Goal: Transaction & Acquisition: Book appointment/travel/reservation

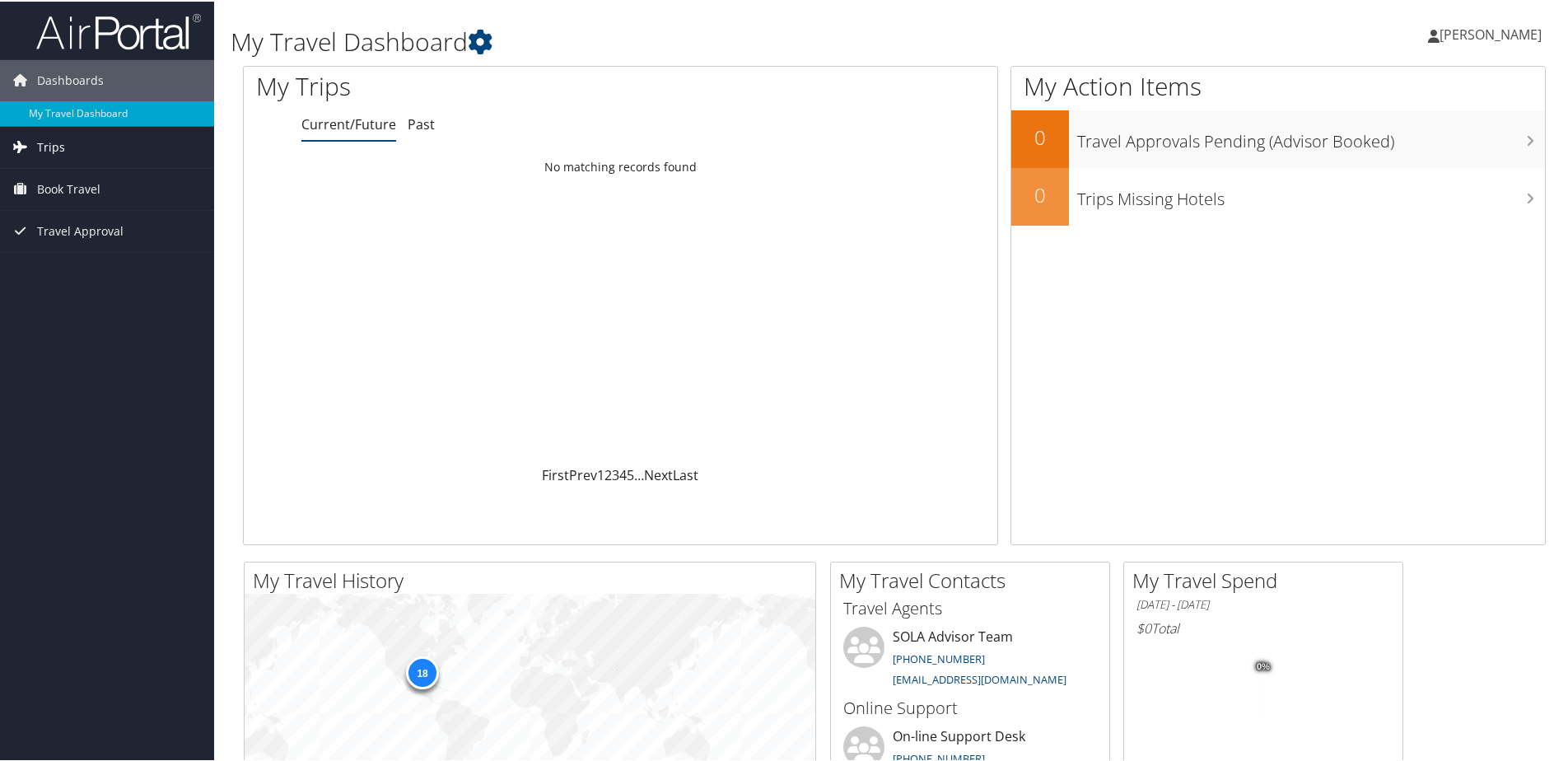
click at [52, 141] on span "Trips" at bounding box center [51, 146] width 28 height 42
click at [41, 140] on span "Trips" at bounding box center [51, 146] width 28 height 42
click at [58, 190] on span "Book Travel" at bounding box center [68, 188] width 63 height 42
click at [81, 241] on link "Book/Manage Online Trips" at bounding box center [107, 245] width 214 height 25
